Goal: Find specific page/section: Find specific page/section

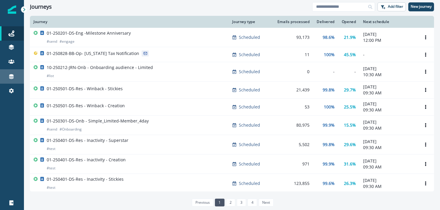
click at [7, 73] on div "Connections" at bounding box center [11, 76] width 19 height 7
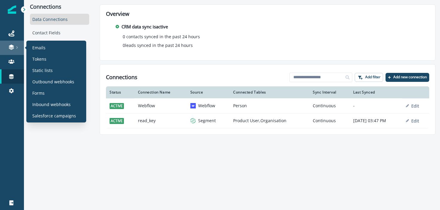
click at [16, 47] on icon at bounding box center [16, 47] width 1 height 3
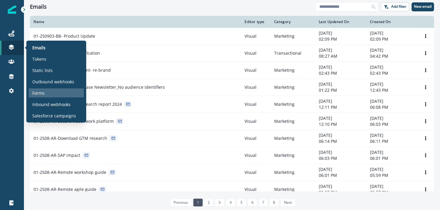
click at [40, 92] on p "Forms" at bounding box center [38, 93] width 12 height 6
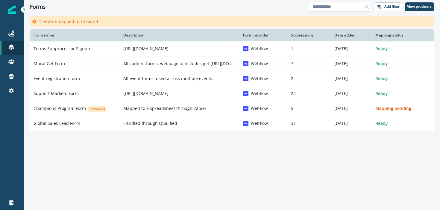
click at [171, 147] on div "Form name Description Form provider Submissions Date added Mapping status Terms…" at bounding box center [232, 111] width 416 height 165
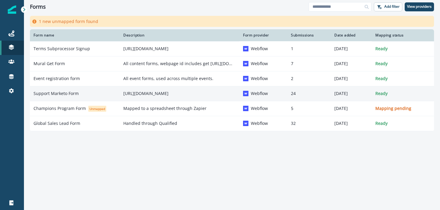
click at [184, 98] on td "[URL][DOMAIN_NAME]" at bounding box center [180, 93] width 120 height 15
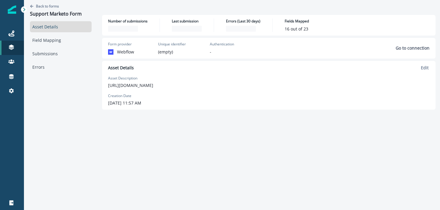
click at [159, 140] on div "Number of submissions Last submission Errors (Last 30 days) Fields Mapped 16 ou…" at bounding box center [269, 112] width 342 height 195
click at [57, 4] on p "Back to forms" at bounding box center [47, 6] width 23 height 5
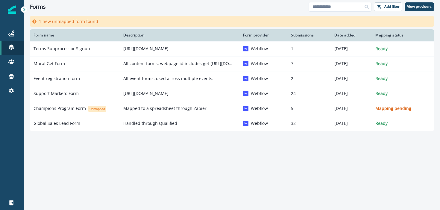
click at [268, 178] on div "Form name Description Form provider Submissions Date added Mapping status Terms…" at bounding box center [232, 111] width 416 height 165
